Goal: Entertainment & Leisure: Consume media (video, audio)

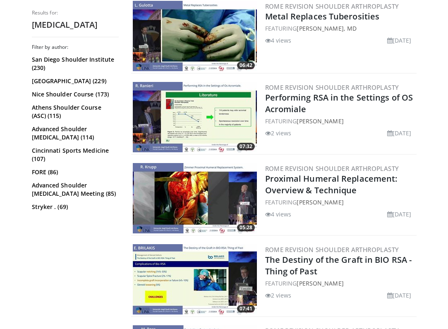
scroll to position [536, 0]
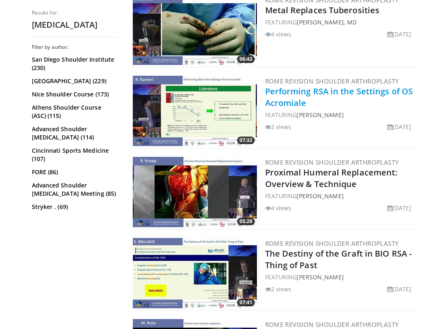
click at [302, 87] on link "Performing RSA in the Settings of OS Acromiale" at bounding box center [339, 97] width 148 height 23
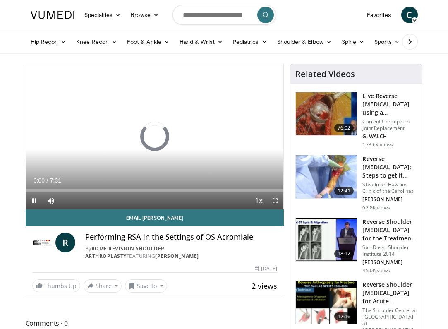
click at [278, 198] on span "Video Player" at bounding box center [275, 200] width 17 height 17
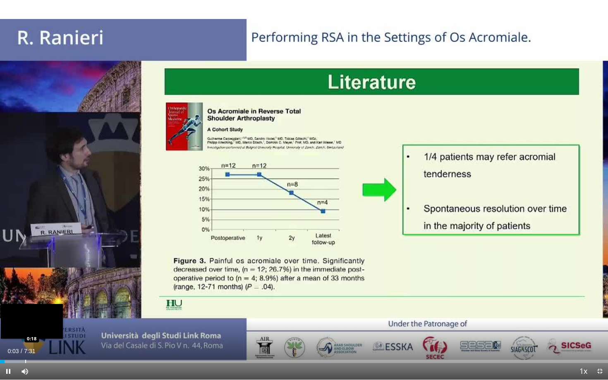
click at [25, 328] on div "Progress Bar" at bounding box center [25, 361] width 1 height 3
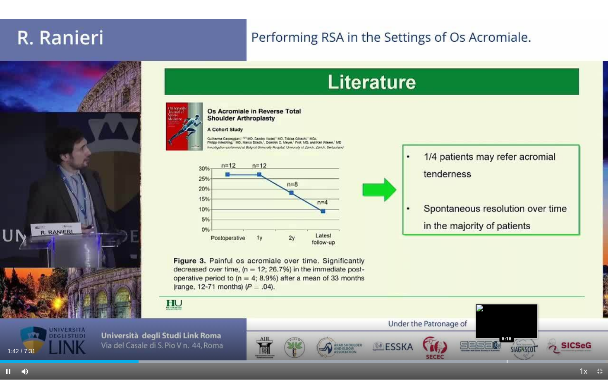
click at [447, 328] on div "Loaded : 99.60% 1:42 6:16" at bounding box center [304, 360] width 608 height 8
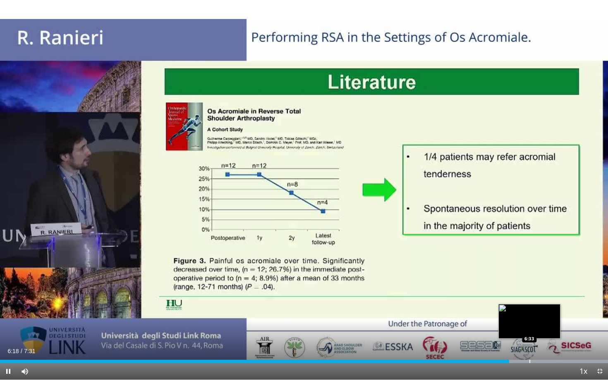
click at [447, 328] on div "Progress Bar" at bounding box center [529, 361] width 1 height 3
click at [447, 328] on div "Progress Bar" at bounding box center [545, 361] width 1 height 3
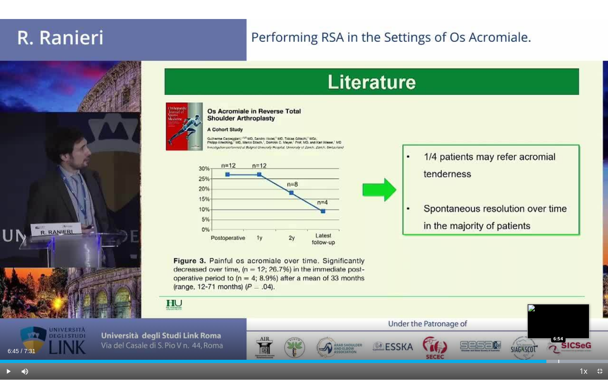
click at [447, 328] on div "Progress Bar" at bounding box center [558, 361] width 1 height 3
click at [447, 328] on div "Progress Bar" at bounding box center [580, 361] width 1 height 3
